Goal: Information Seeking & Learning: Understand process/instructions

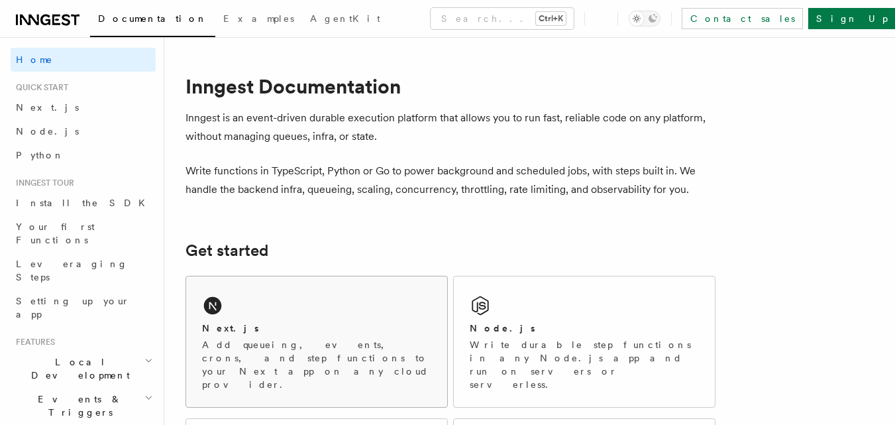
click at [341, 303] on div "Next.js Add queueing, events, crons, and step functions to your Next app on any…" at bounding box center [316, 341] width 261 height 131
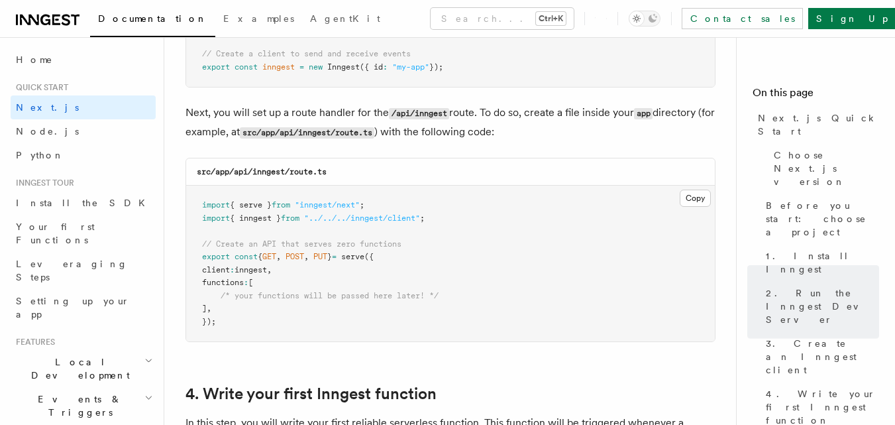
scroll to position [1820, 0]
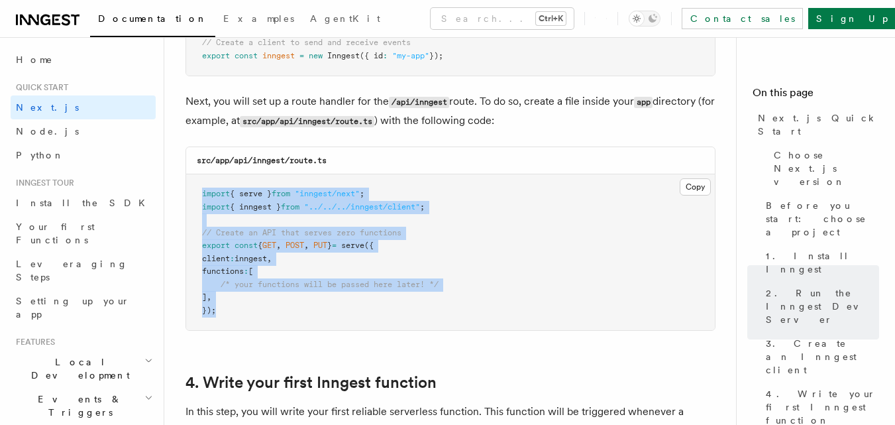
drag, startPoint x: 203, startPoint y: 191, endPoint x: 263, endPoint y: 309, distance: 132.4
click at [263, 309] on pre "import { serve } from "inngest/next" ; import { inngest } from "../../../innges…" at bounding box center [450, 252] width 529 height 156
copy code "import { serve } from "inngest/next" ; import { inngest } from "../../../innges…"
